Goal: Task Accomplishment & Management: Use online tool/utility

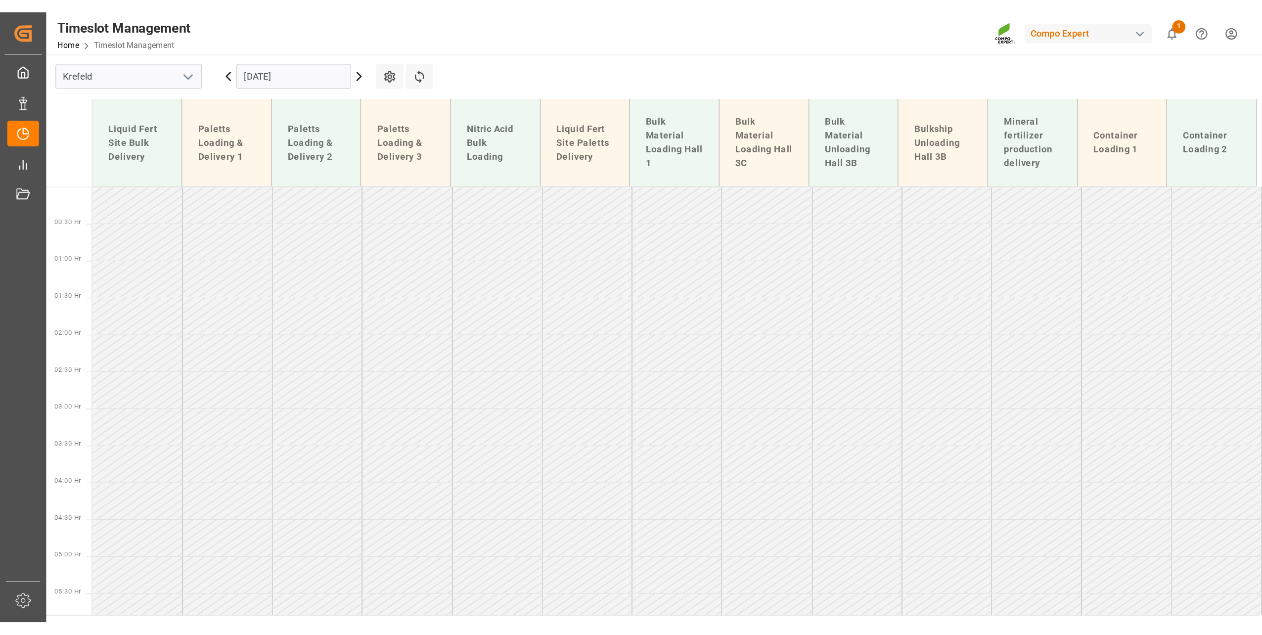
scroll to position [523, 0]
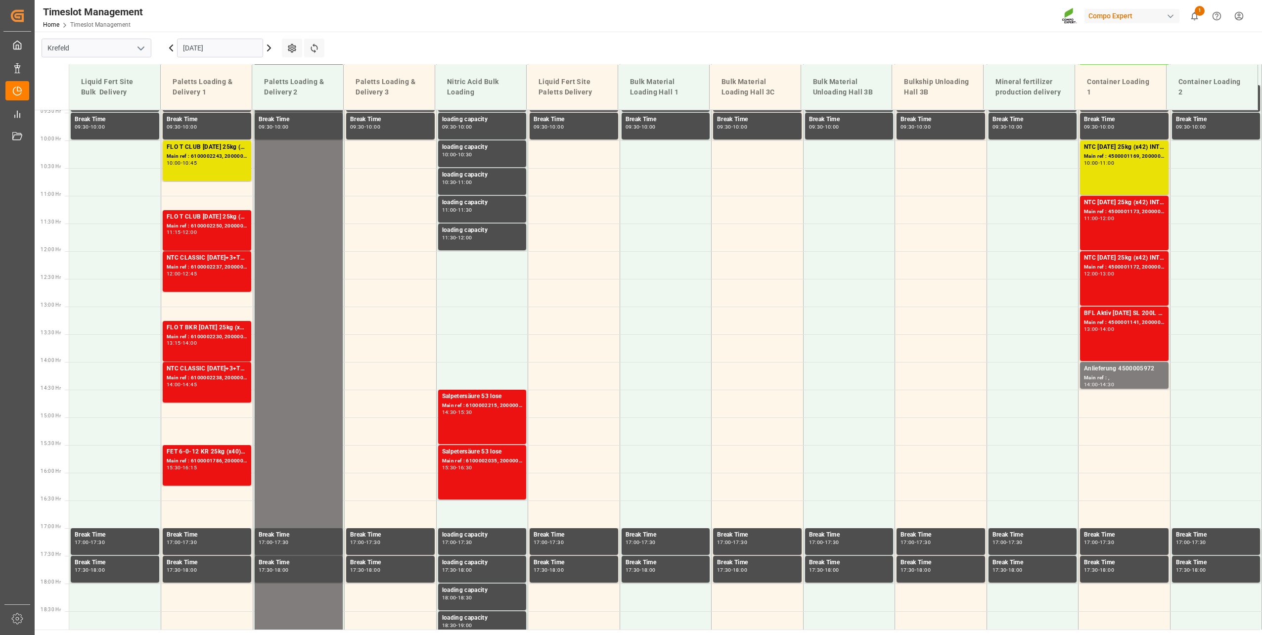
click at [213, 45] on input "[DATE]" at bounding box center [220, 48] width 86 height 19
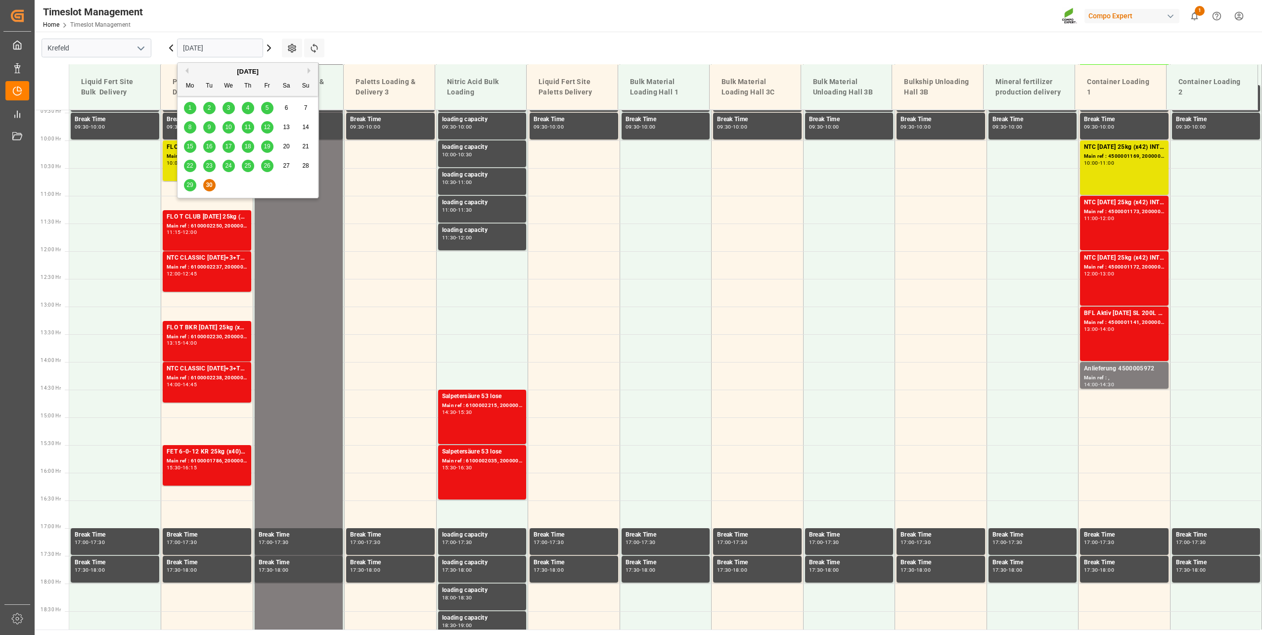
click at [308, 71] on button "Next Month" at bounding box center [311, 71] width 6 height 6
click at [230, 126] on span "8" at bounding box center [228, 127] width 3 height 7
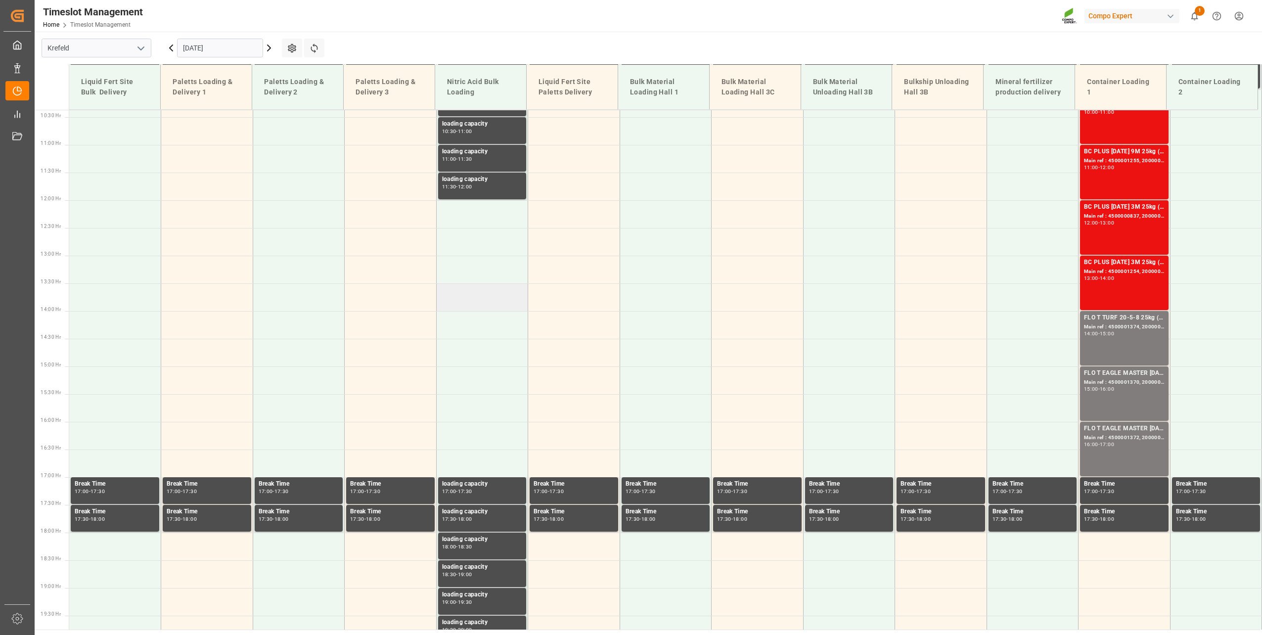
scroll to position [459, 0]
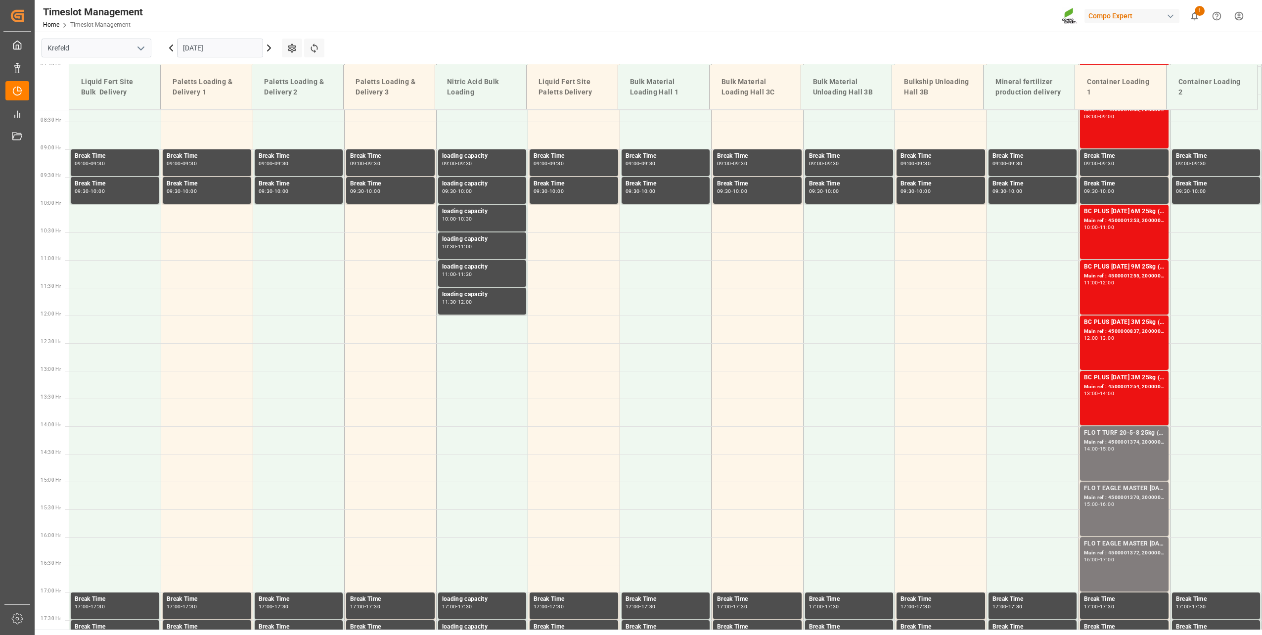
click at [221, 49] on input "08.10.2025" at bounding box center [220, 48] width 86 height 19
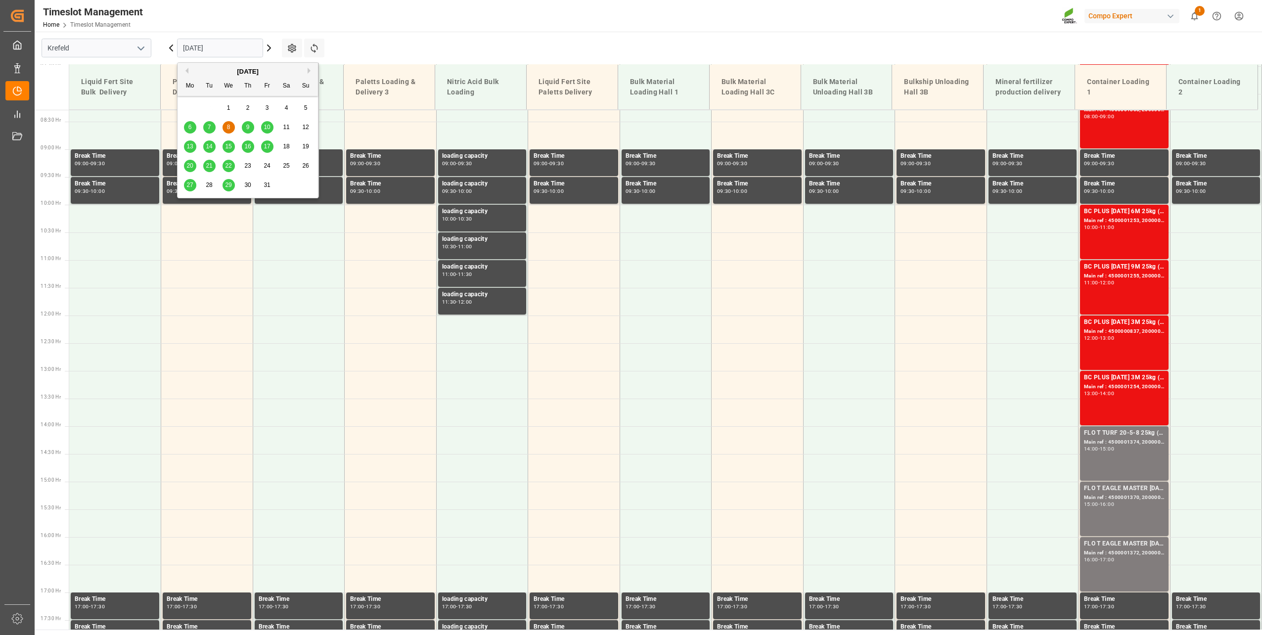
click at [249, 128] on span "9" at bounding box center [247, 127] width 3 height 7
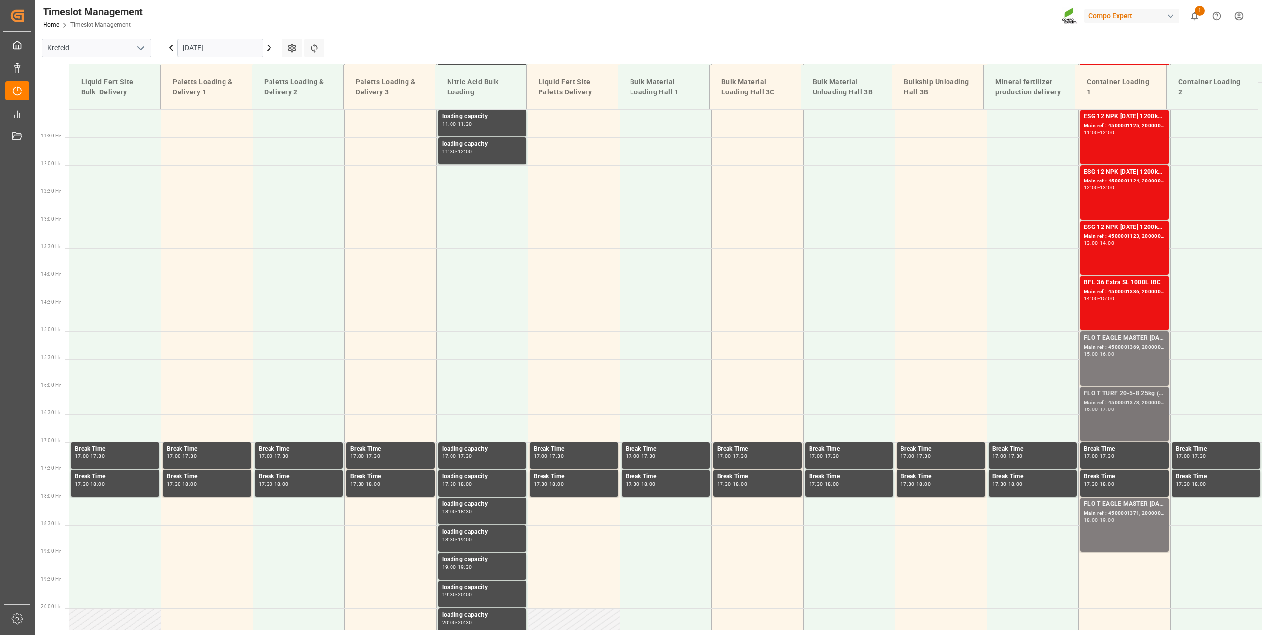
scroll to position [657, 0]
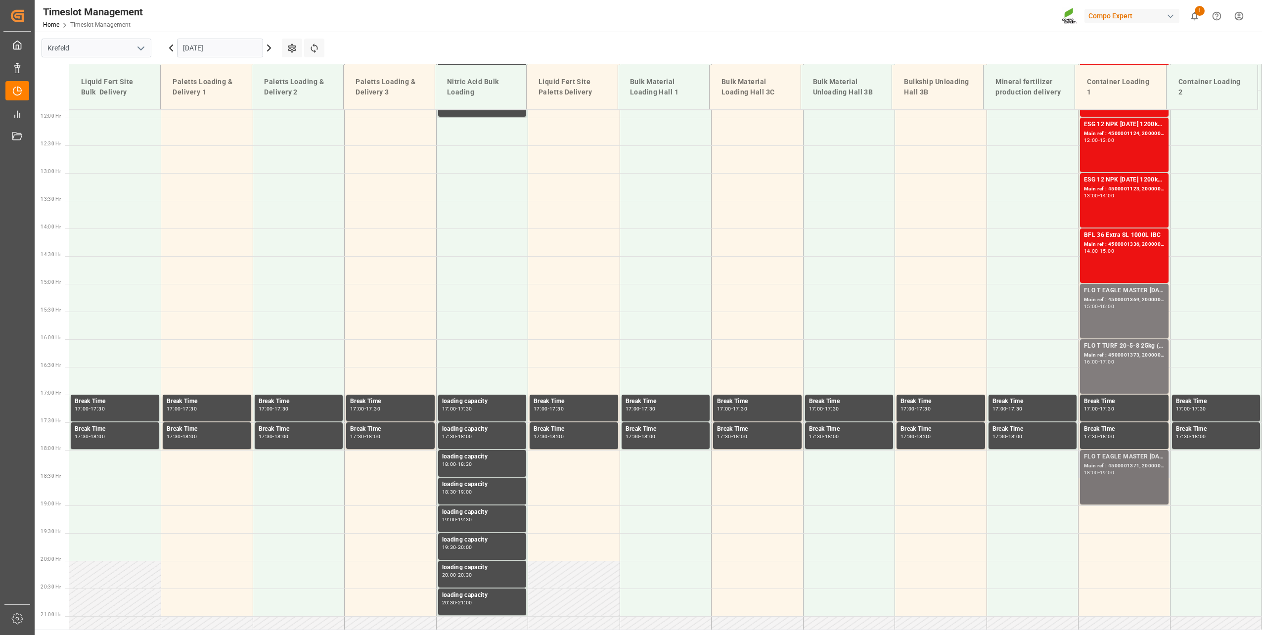
click at [945, 457] on div "18:00 - 19:00" at bounding box center [1124, 472] width 81 height 5
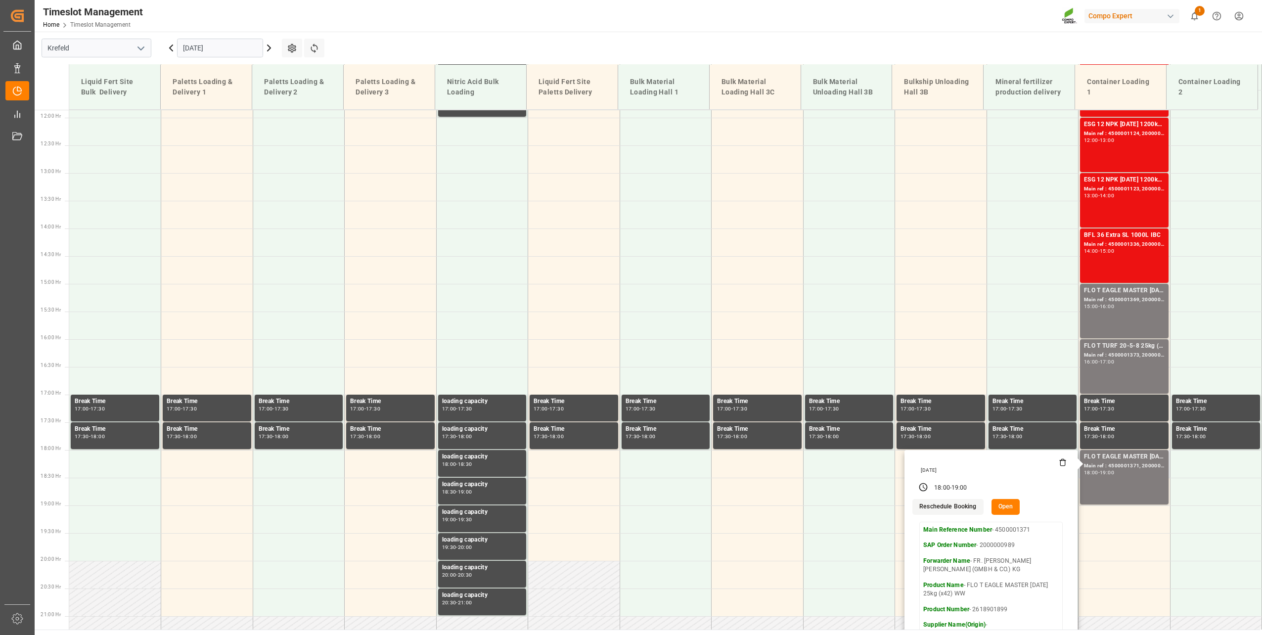
click at [945, 457] on button "Reschedule Booking" at bounding box center [948, 507] width 71 height 16
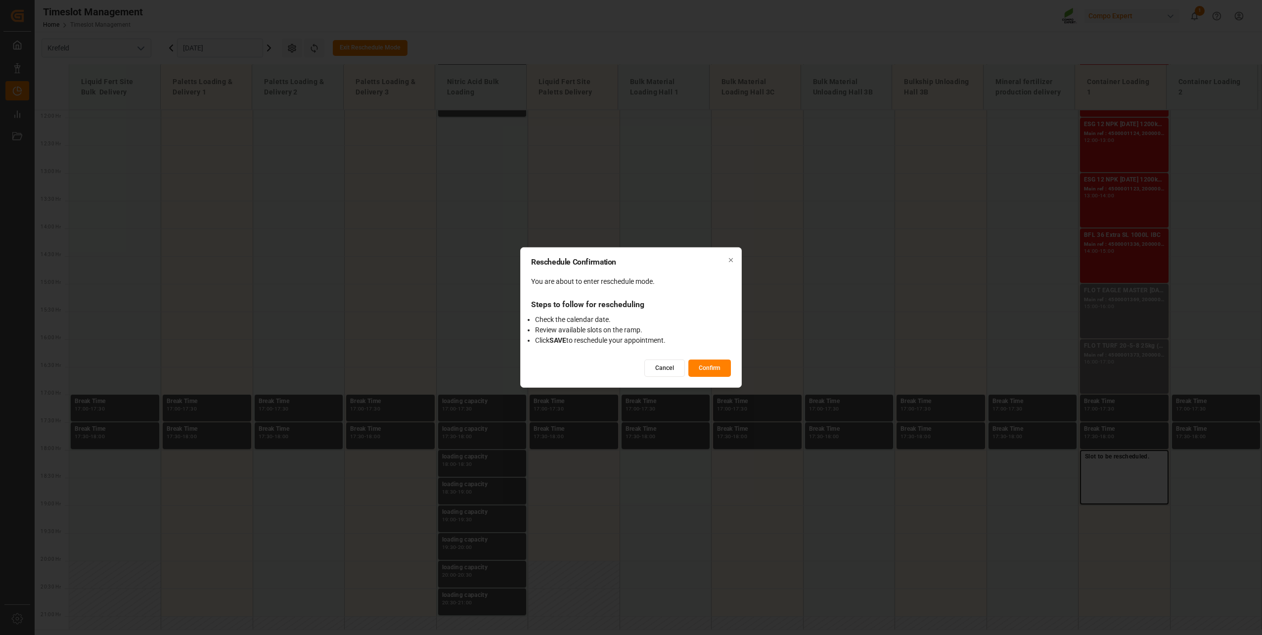
click at [702, 369] on button "Confirm" at bounding box center [710, 368] width 43 height 17
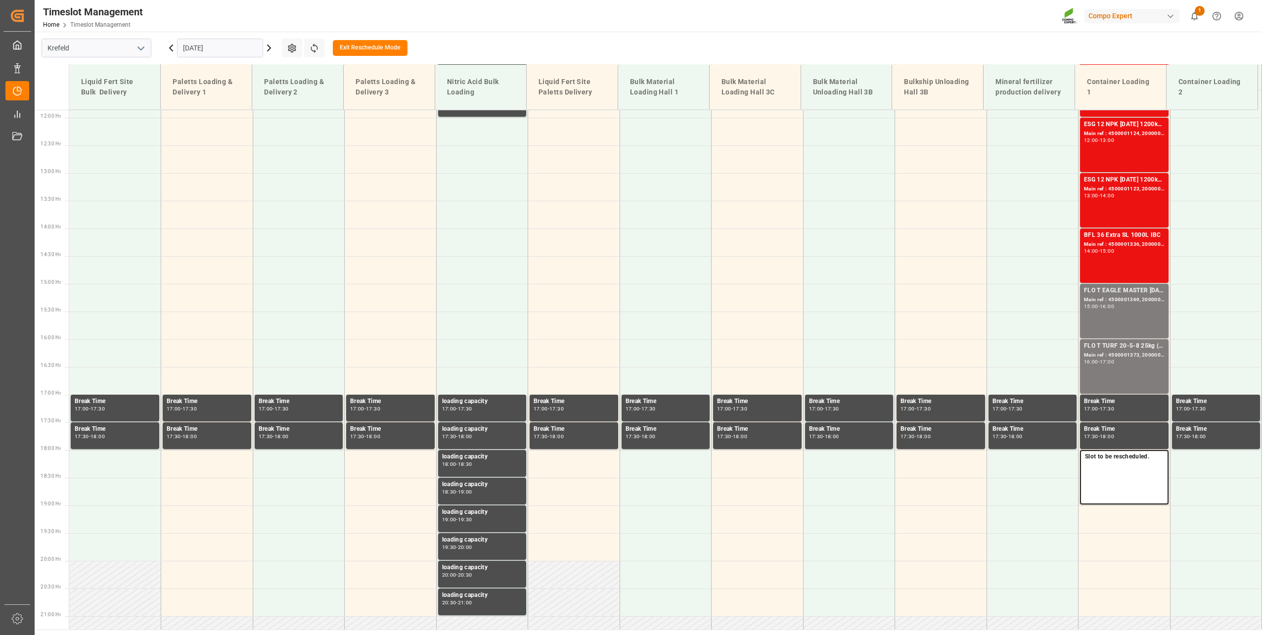
click at [234, 51] on input "09.10.2025" at bounding box center [220, 48] width 86 height 19
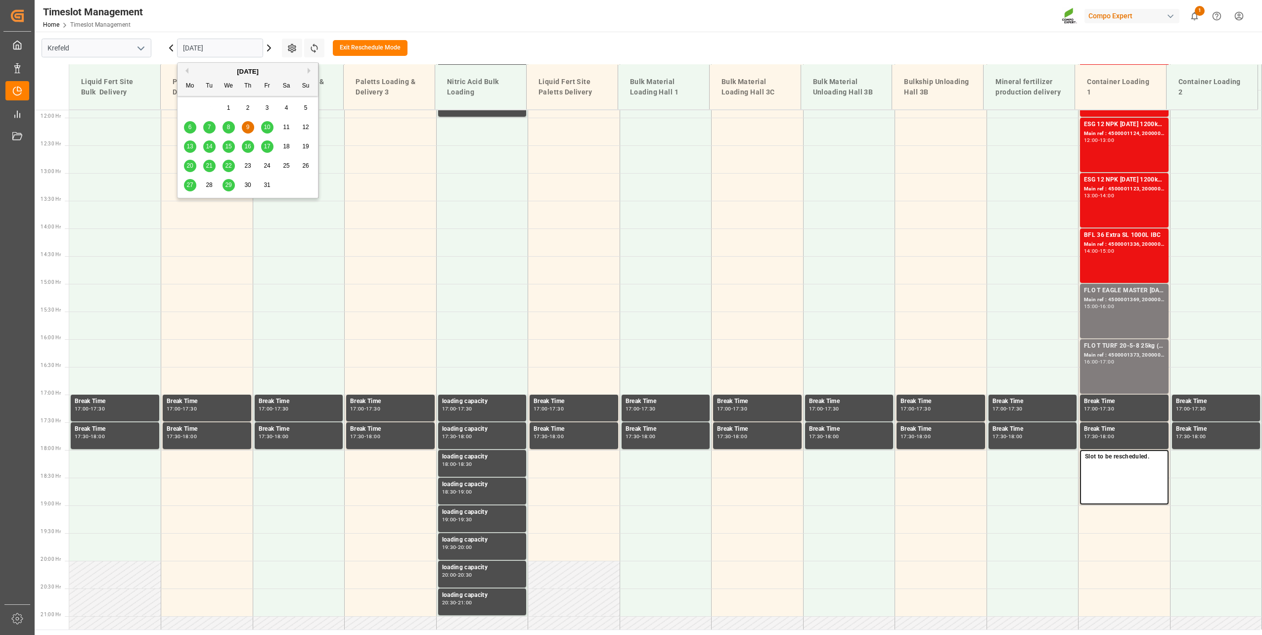
click at [212, 128] on div "7" at bounding box center [209, 128] width 12 height 12
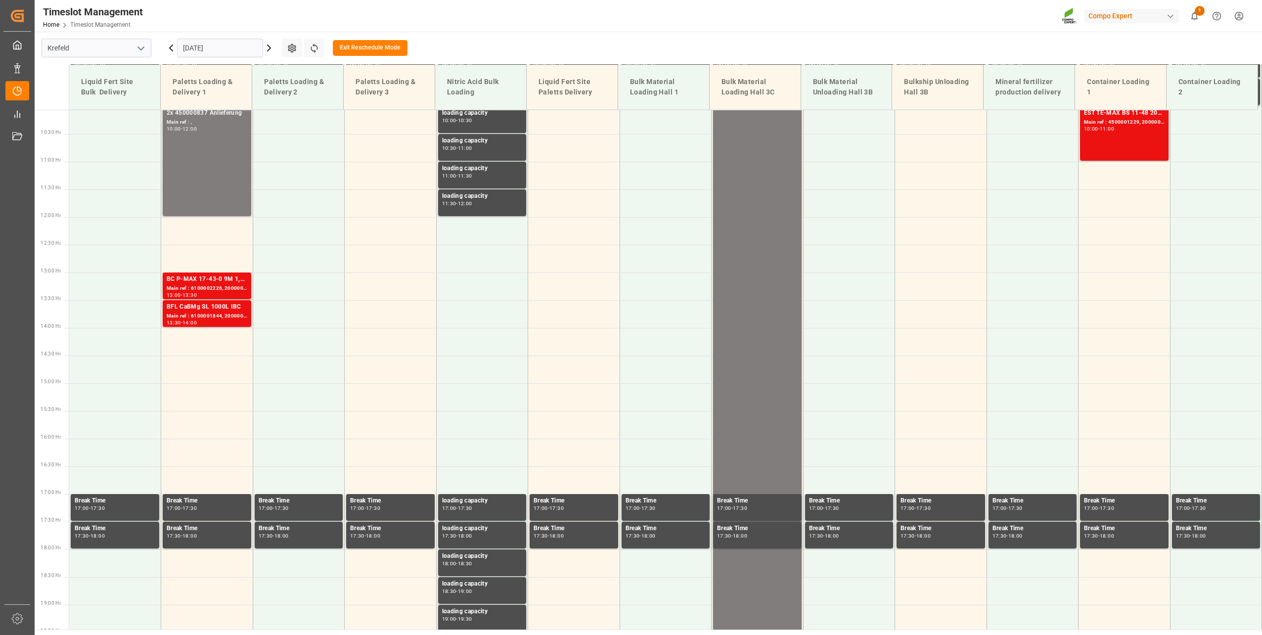
scroll to position [558, 0]
click at [945, 281] on td at bounding box center [1125, 286] width 92 height 28
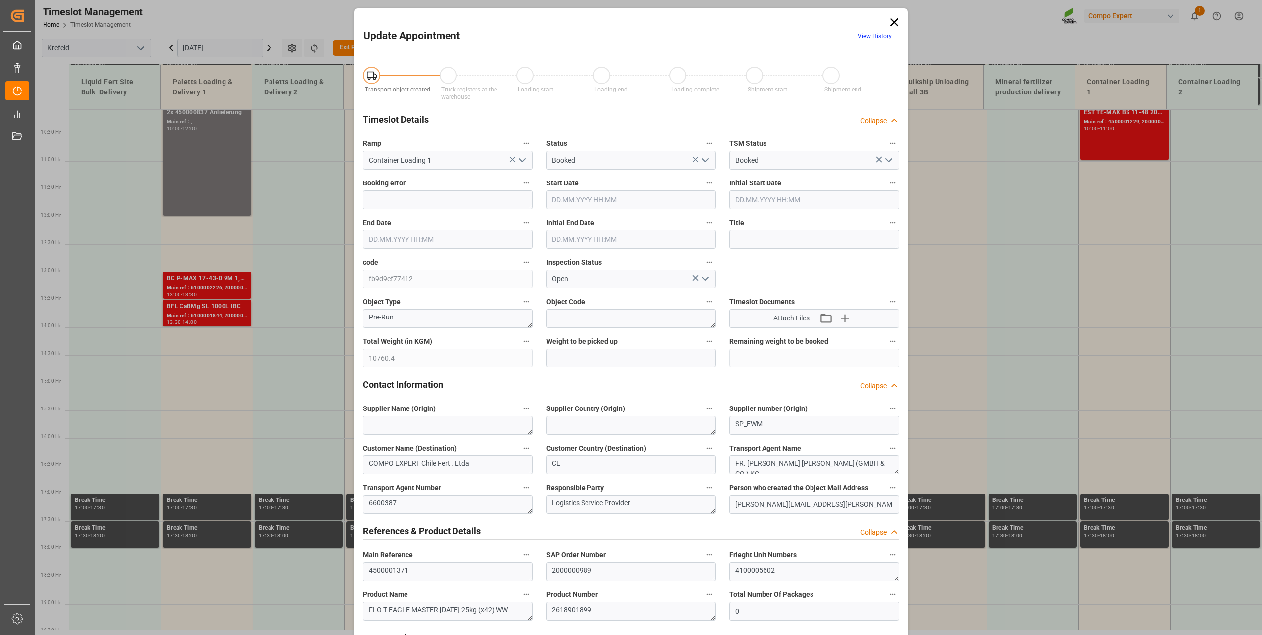
type input "10760.4"
type input "0"
type input "07.10.2025 13:00"
type input "09.10.2025 18:00"
type input "07.10.2025 13:30"
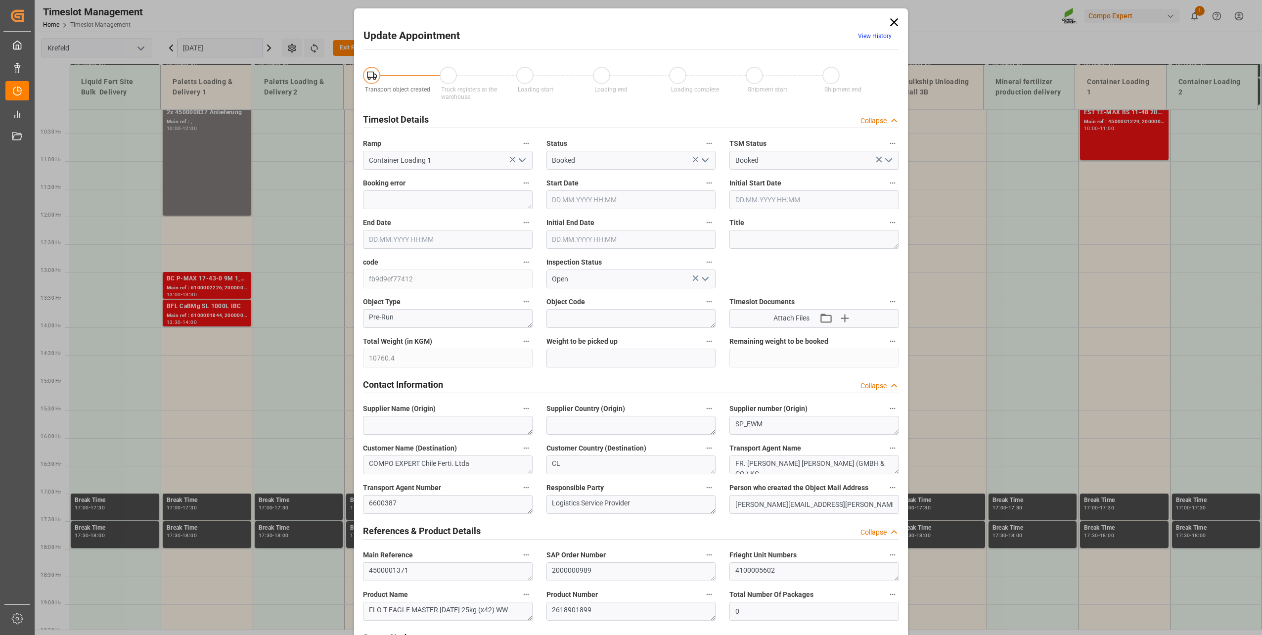
type input "09.10.2025 18:30"
type input "30.09.2025 07:36"
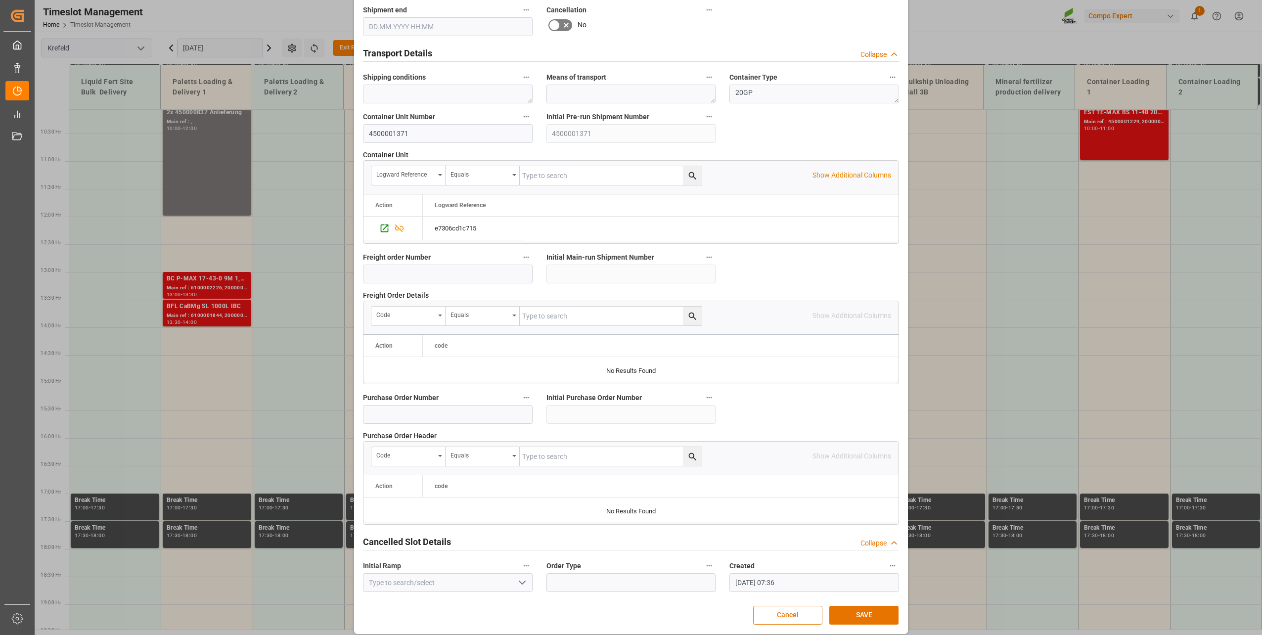
scroll to position [738, 0]
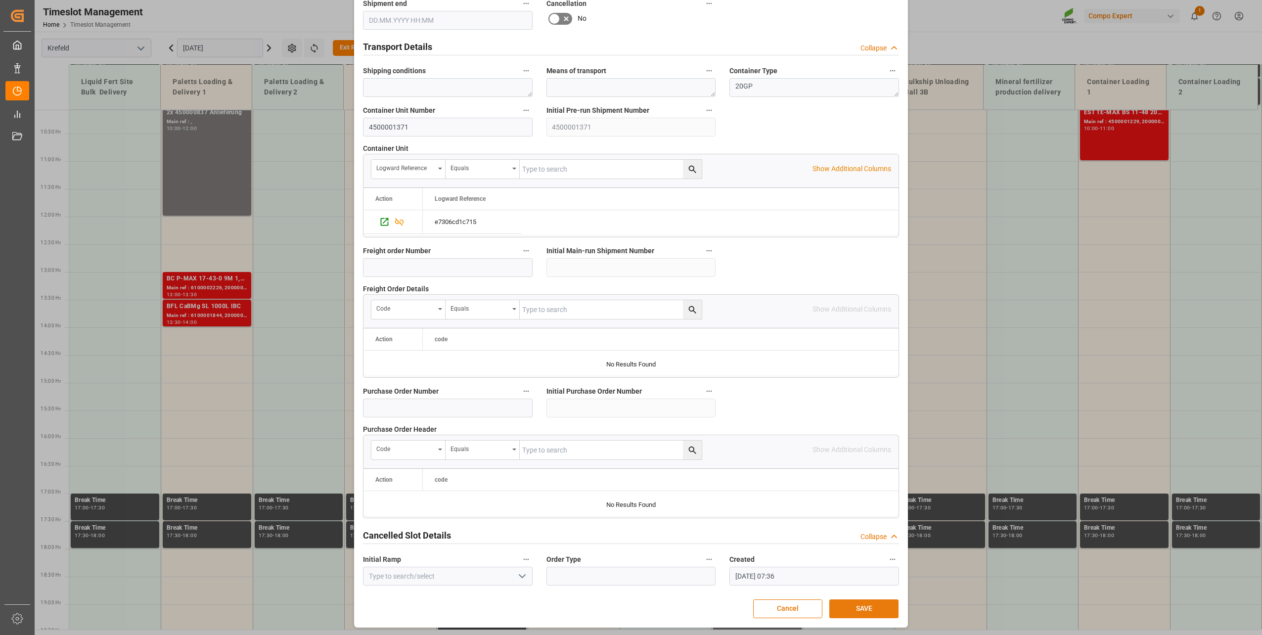
click at [861, 457] on button "SAVE" at bounding box center [864, 609] width 69 height 19
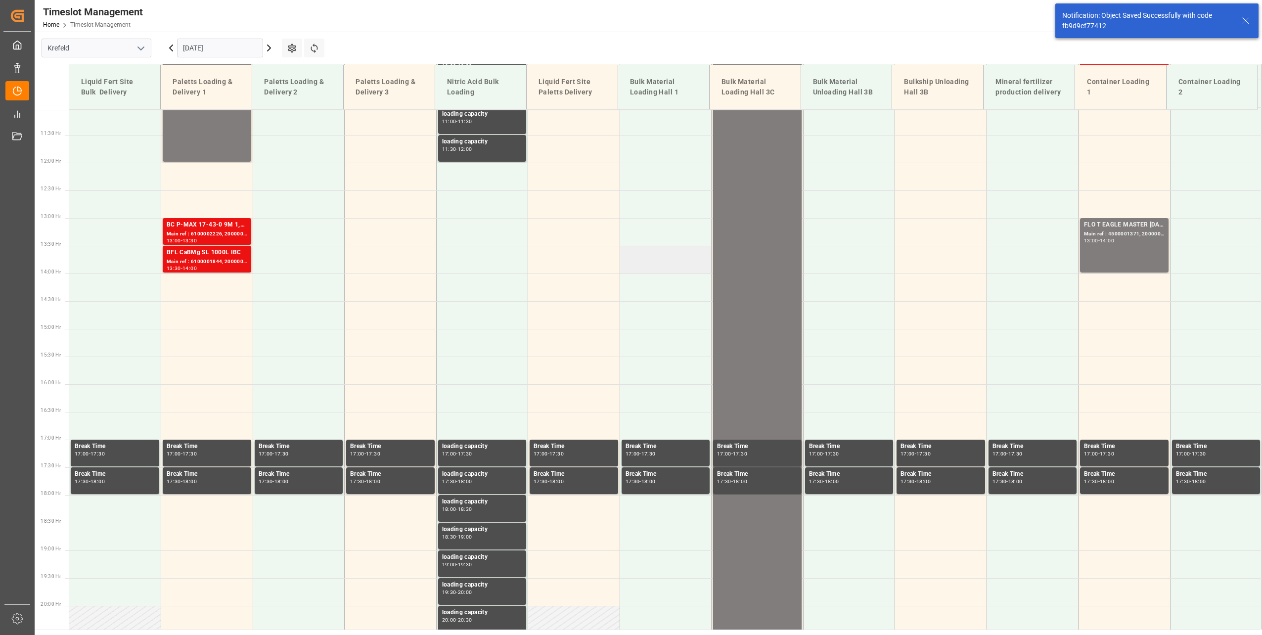
scroll to position [624, 0]
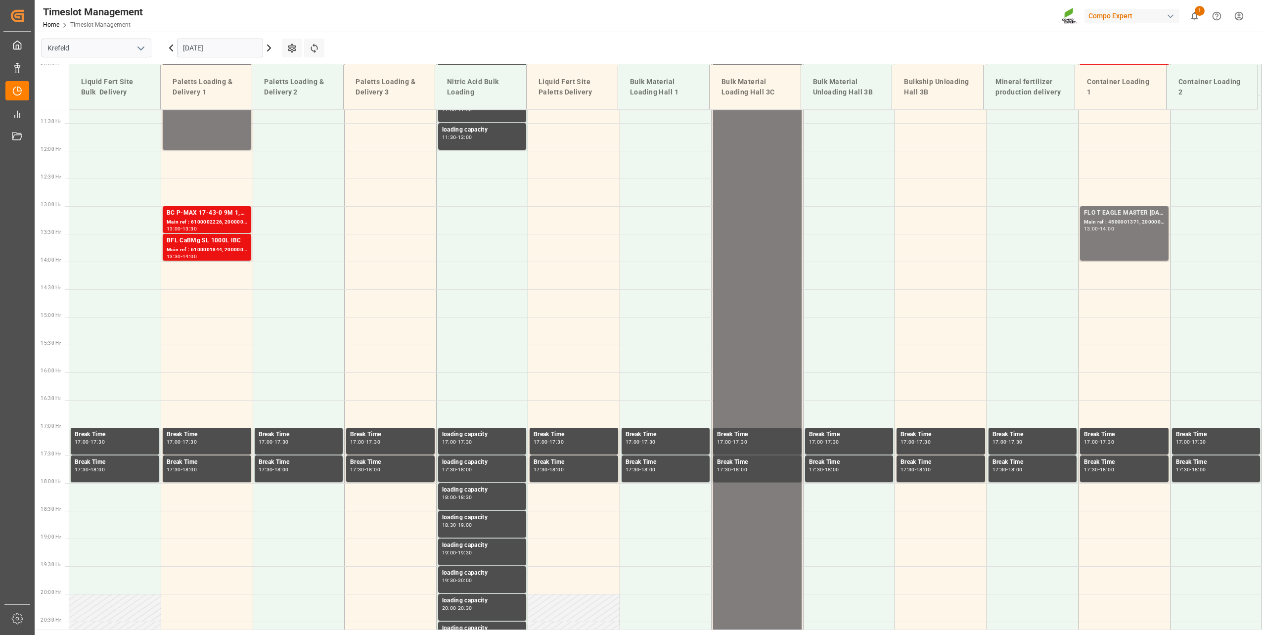
click at [206, 43] on input "07.10.2025" at bounding box center [220, 48] width 86 height 19
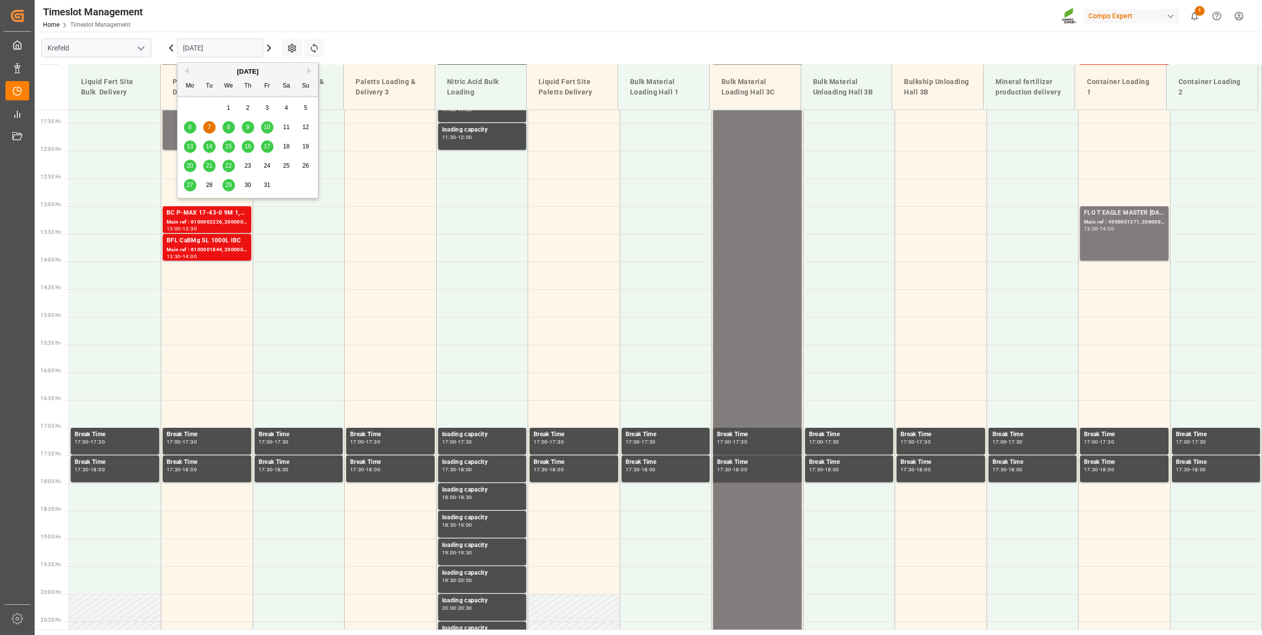
click at [250, 125] on div "9" at bounding box center [248, 128] width 12 height 12
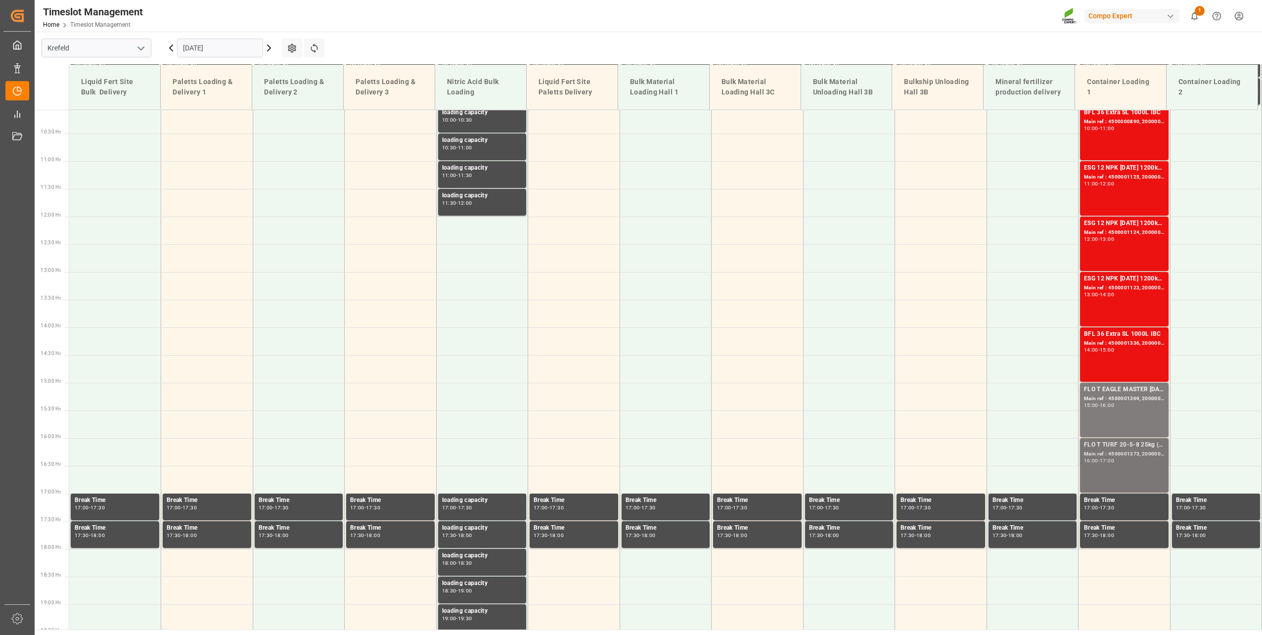
scroll to position [607, 0]
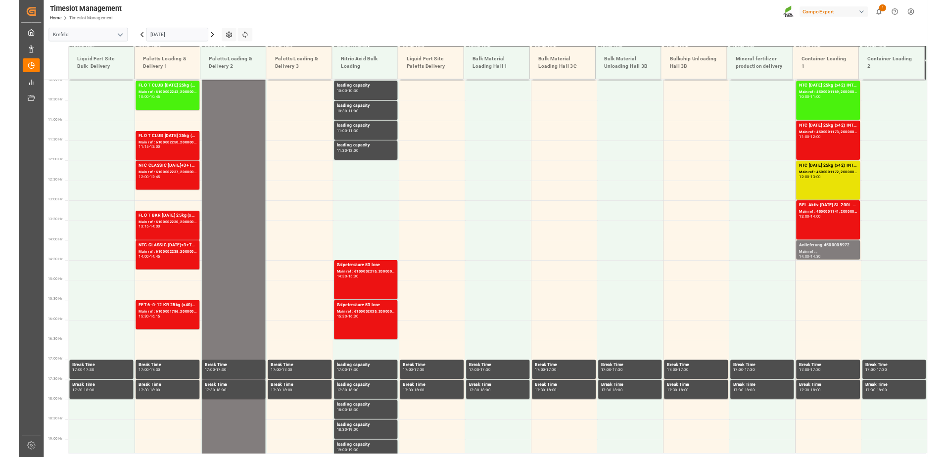
scroll to position [558, 0]
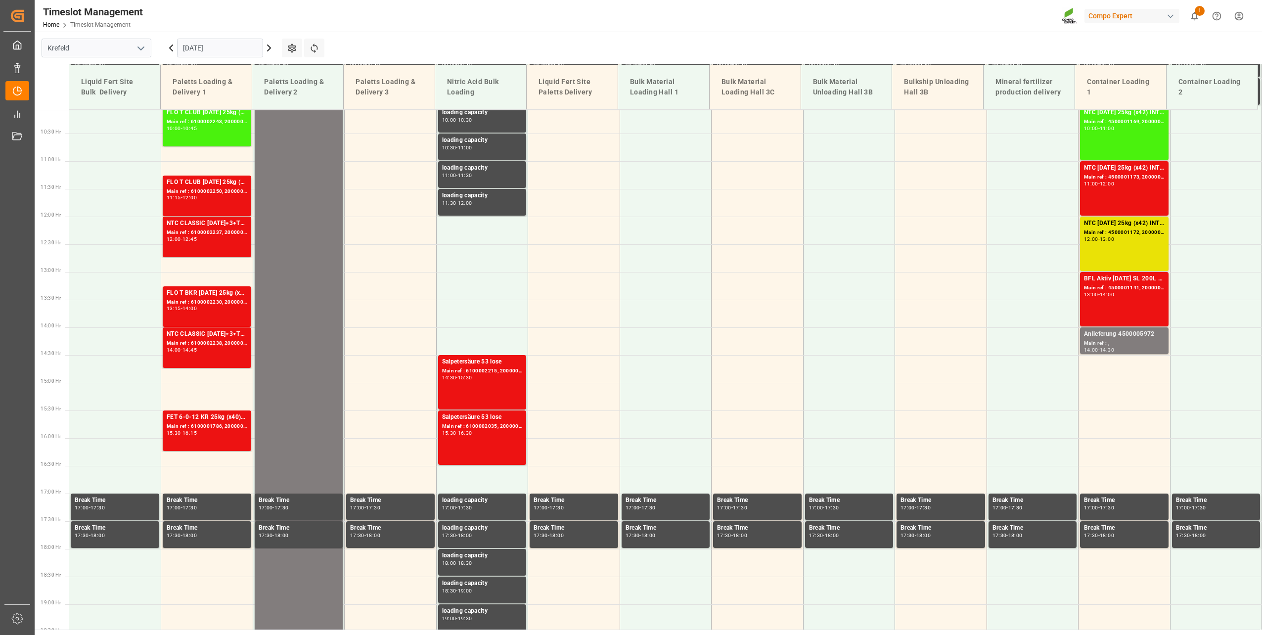
click at [380, 32] on main "[GEOGRAPHIC_DATA] [DATE] Settings Refresh Time Slots Liquid Fert Site Bulk Deli…" at bounding box center [648, 331] width 1226 height 598
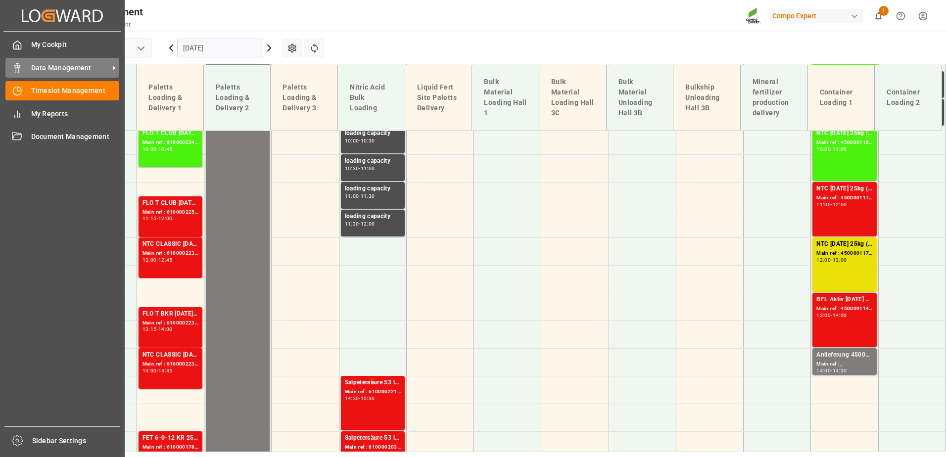
click at [16, 59] on div "Data Management Data Management" at bounding box center [62, 67] width 114 height 19
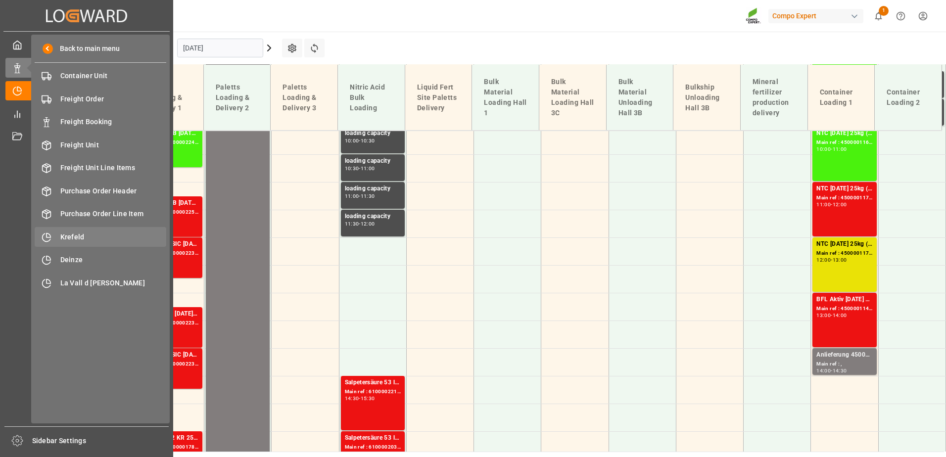
click at [74, 234] on span "Krefeld" at bounding box center [113, 237] width 106 height 10
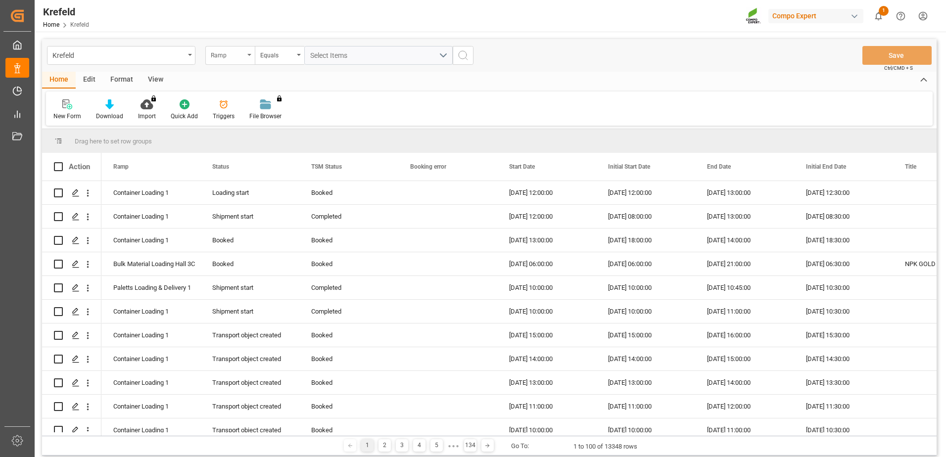
click at [224, 55] on div "Ramp" at bounding box center [228, 53] width 34 height 11
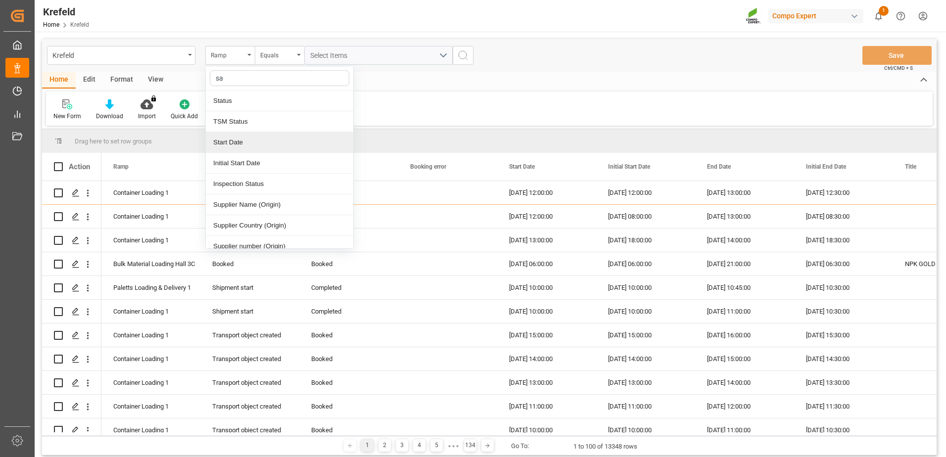
type input "s"
type input "main"
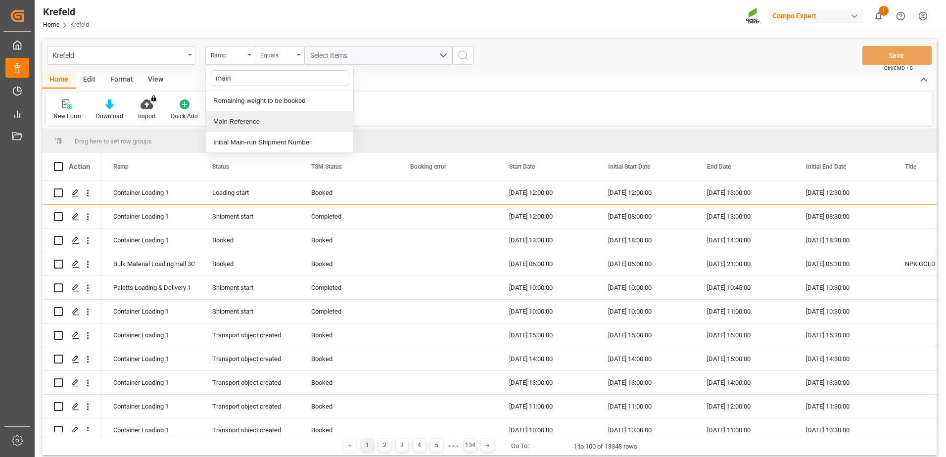
click at [253, 126] on div "Main Reference" at bounding box center [279, 121] width 147 height 21
type input "6100001802"
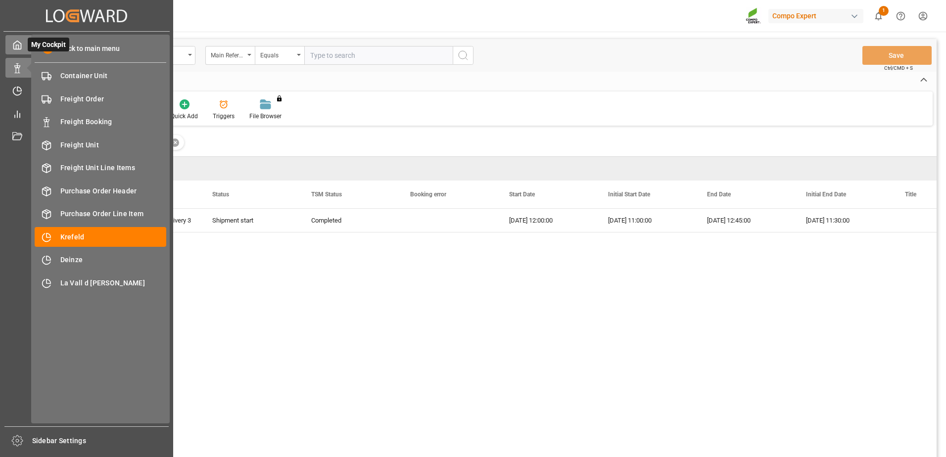
click at [22, 47] on icon at bounding box center [17, 45] width 10 height 10
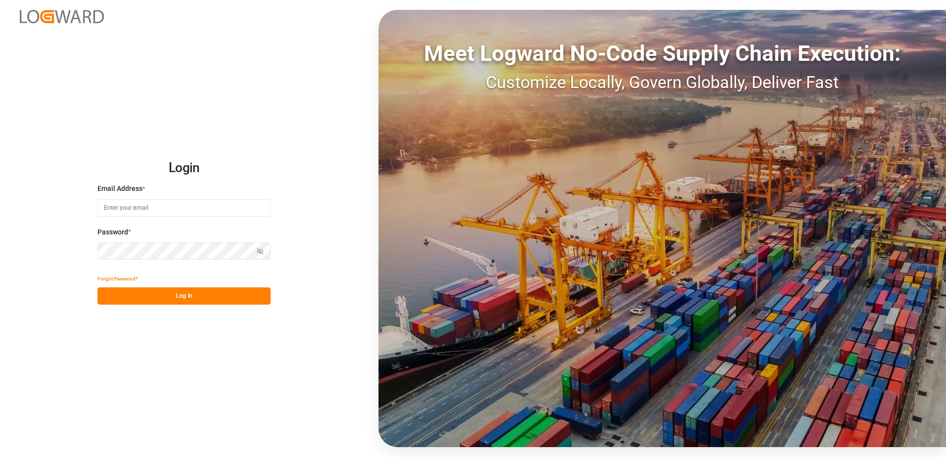
type input "marvin.kuetter@compo-expert.com"
click at [187, 295] on button "Log In" at bounding box center [183, 295] width 173 height 17
